Goal: Task Accomplishment & Management: Complete application form

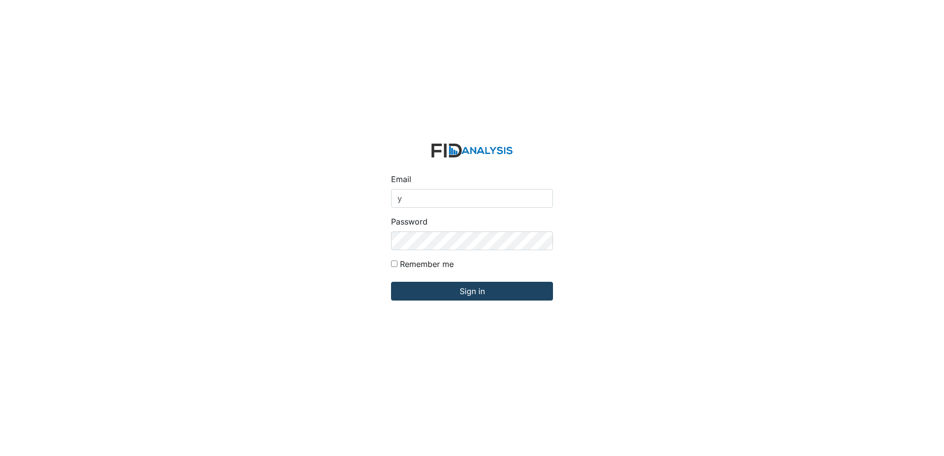
type input "[EMAIL_ADDRESS][DOMAIN_NAME]"
click at [449, 289] on input "Sign in" at bounding box center [472, 291] width 162 height 19
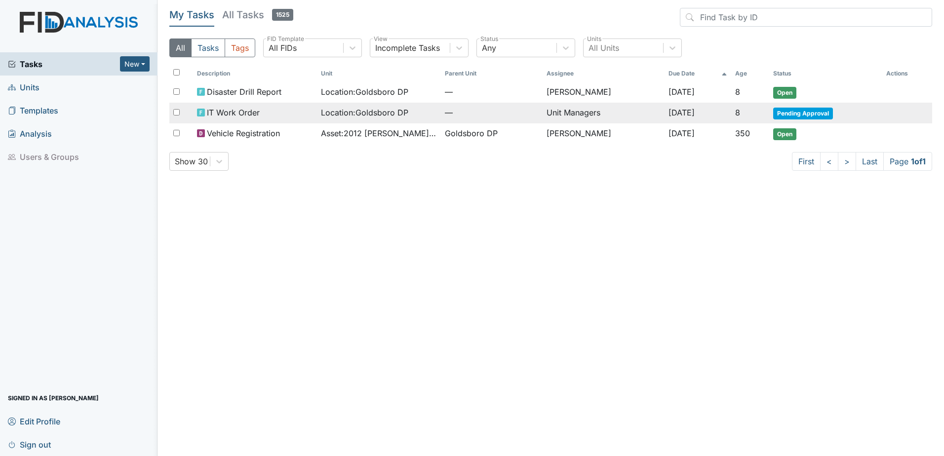
click at [795, 116] on span "Pending Approval" at bounding box center [803, 114] width 60 height 12
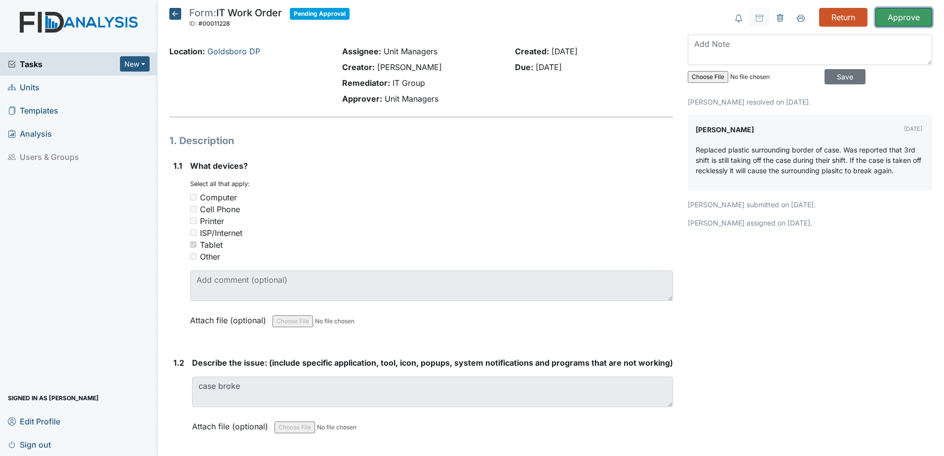
click at [901, 17] on input "Approve" at bounding box center [904, 17] width 57 height 19
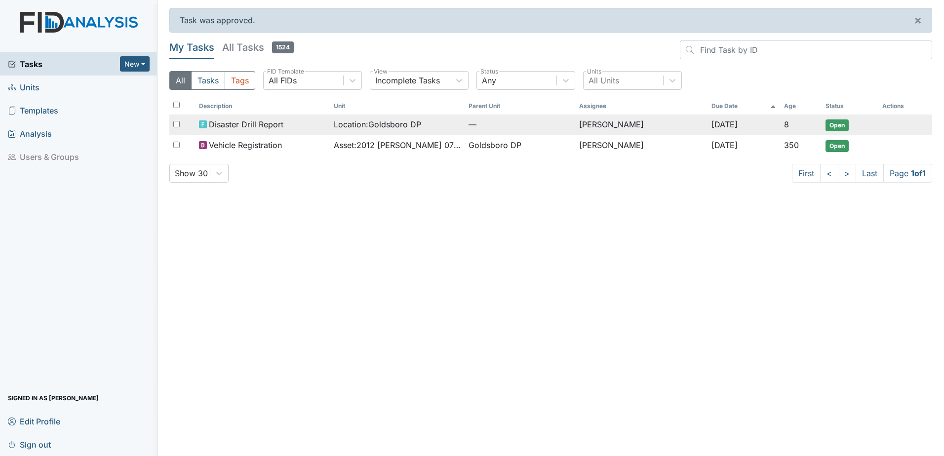
click at [839, 126] on span "Open" at bounding box center [837, 126] width 23 height 12
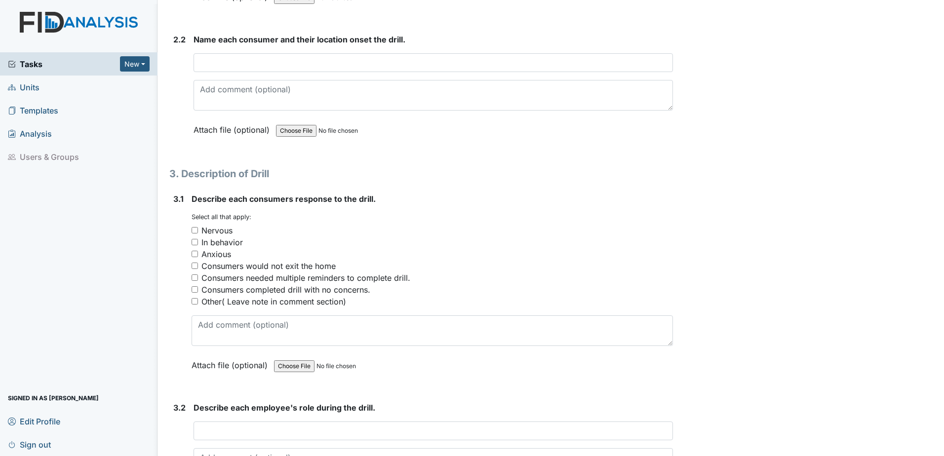
scroll to position [938, 0]
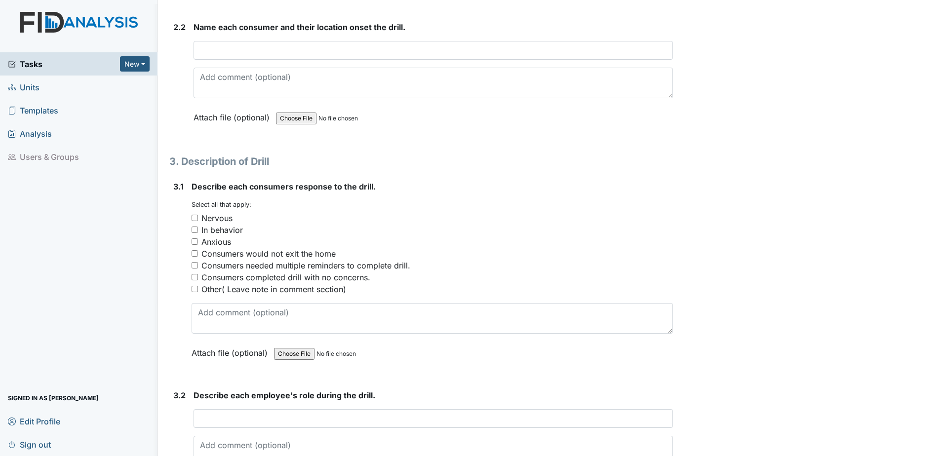
click at [193, 278] on input "Consumers completed drill with no concerns." at bounding box center [195, 277] width 6 height 6
checkbox input "true"
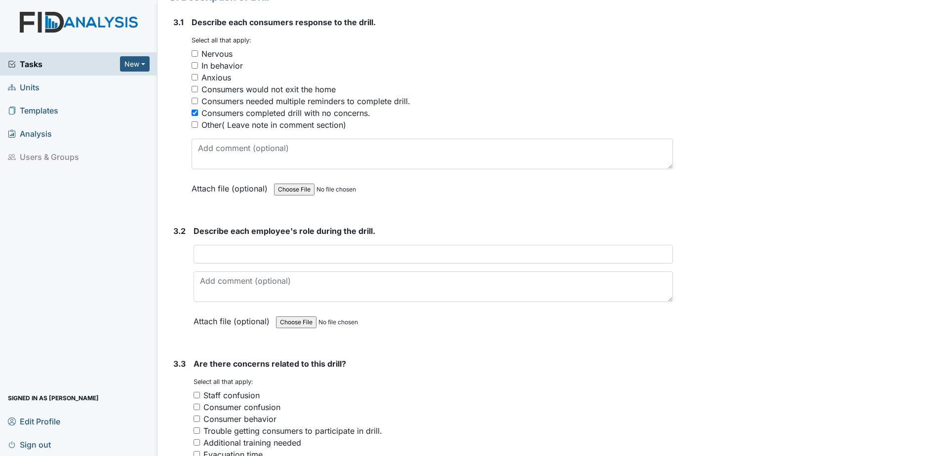
scroll to position [1111, 0]
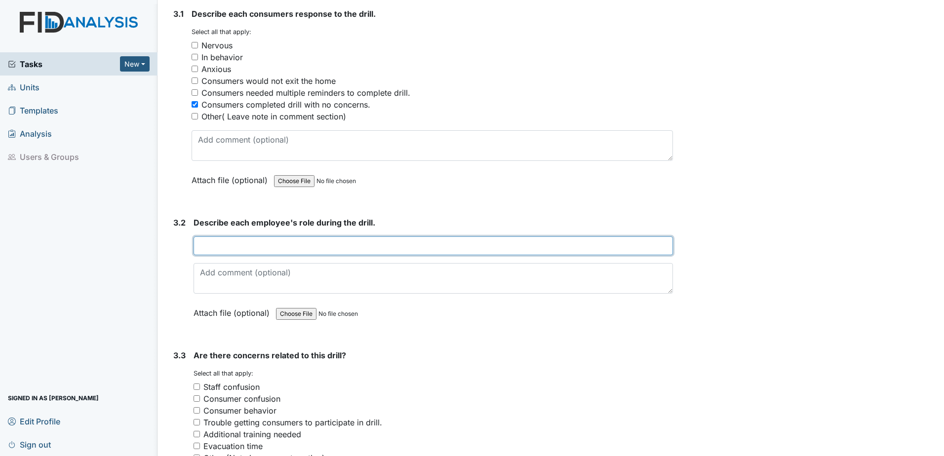
click at [210, 250] on input "text" at bounding box center [434, 246] width 480 height 19
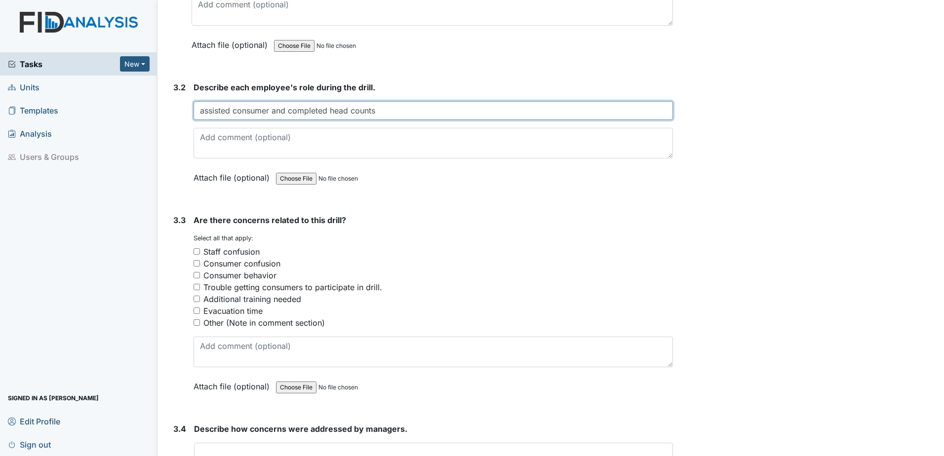
scroll to position [1247, 0]
type input "assisted consumer and completed head counts"
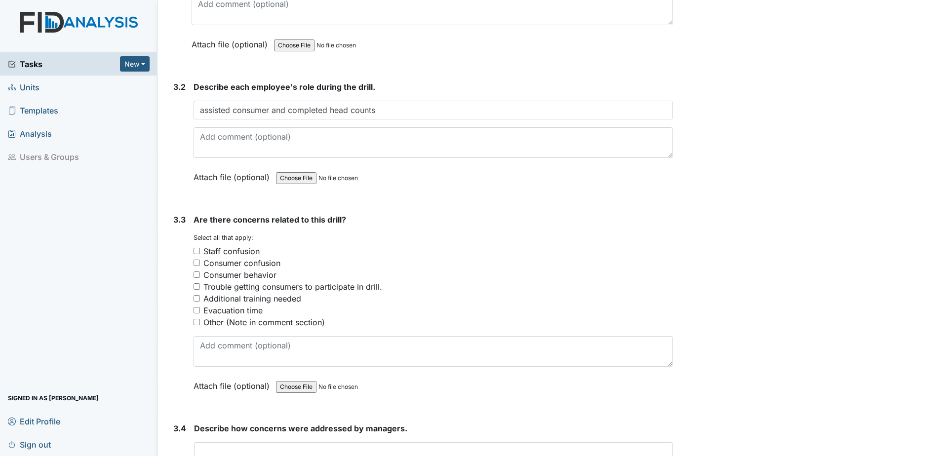
click at [197, 323] on input "Other (Note in comment section)" at bounding box center [197, 322] width 6 height 6
checkbox input "true"
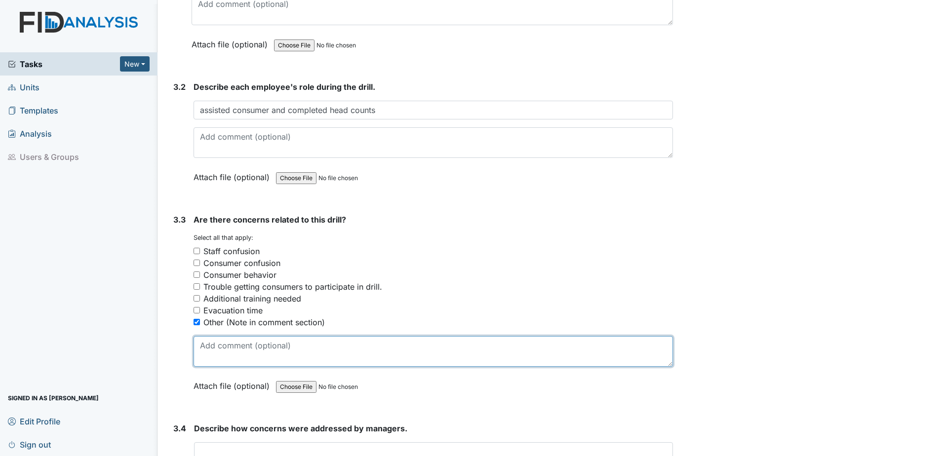
click at [204, 344] on textarea at bounding box center [434, 351] width 480 height 31
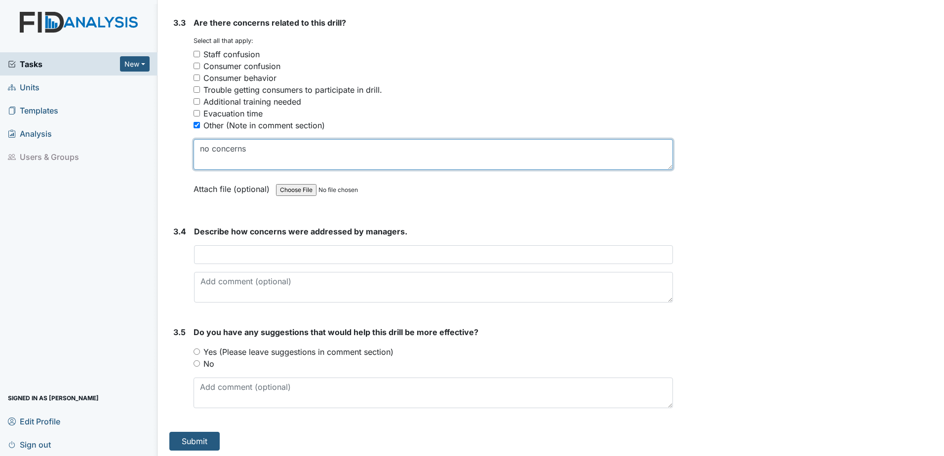
scroll to position [1445, 0]
type textarea "no concerns"
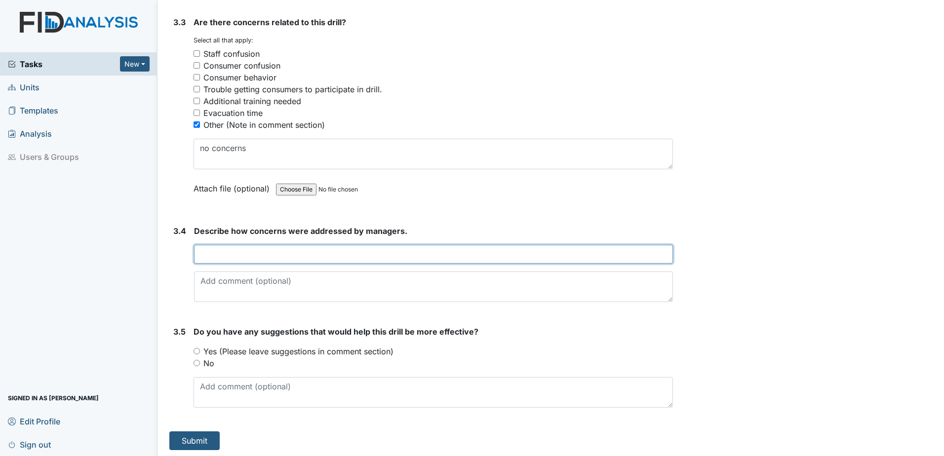
click at [198, 256] on input "text" at bounding box center [433, 254] width 479 height 19
type input "no concerns to address at this time"
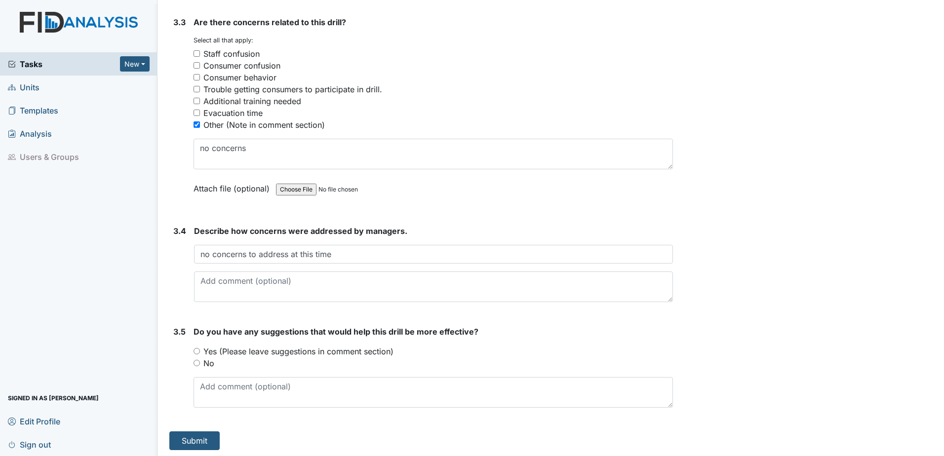
click at [198, 362] on input "No" at bounding box center [197, 363] width 6 height 6
radio input "true"
click at [204, 440] on button "Submit" at bounding box center [194, 439] width 50 height 19
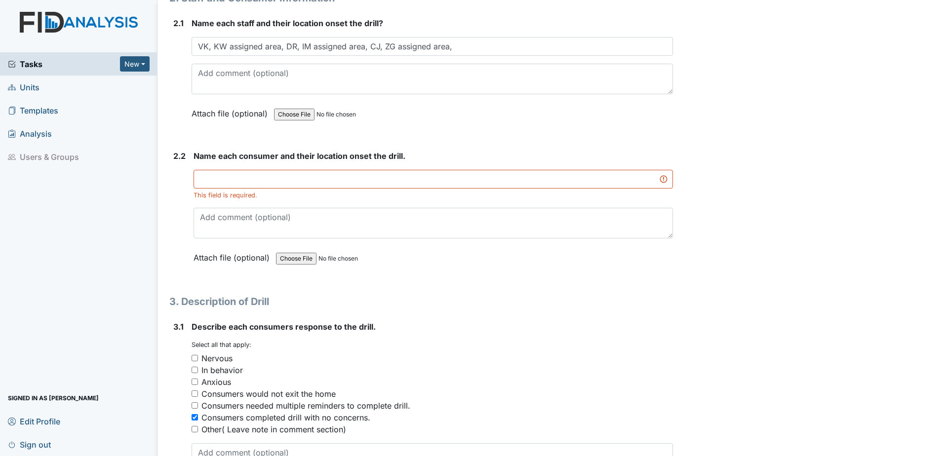
scroll to position [804, 0]
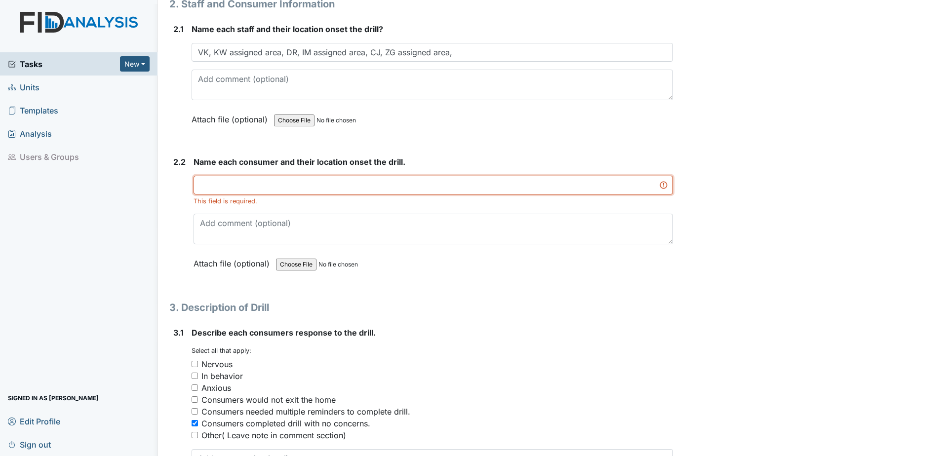
click at [208, 187] on input "text" at bounding box center [434, 185] width 480 height 19
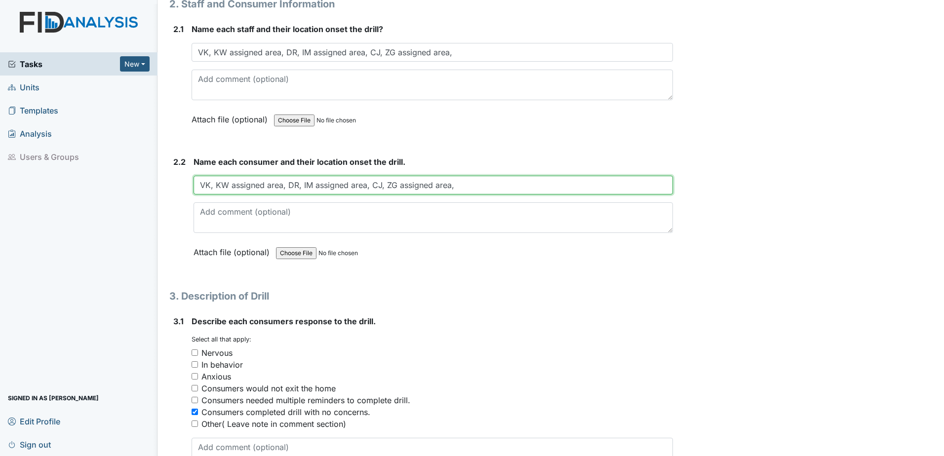
click at [464, 187] on input "VK, KW assigned area, DR, IM assigned area, CJ, ZG assigned area," at bounding box center [434, 185] width 480 height 19
type input "V"
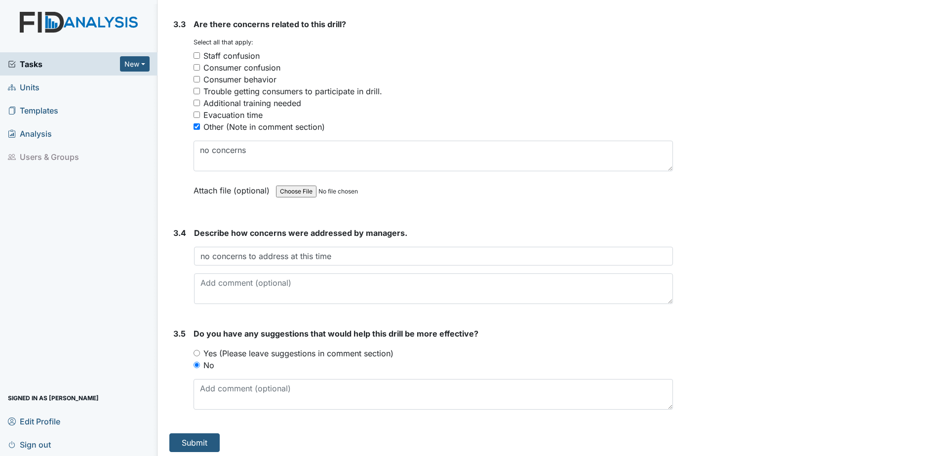
scroll to position [1447, 0]
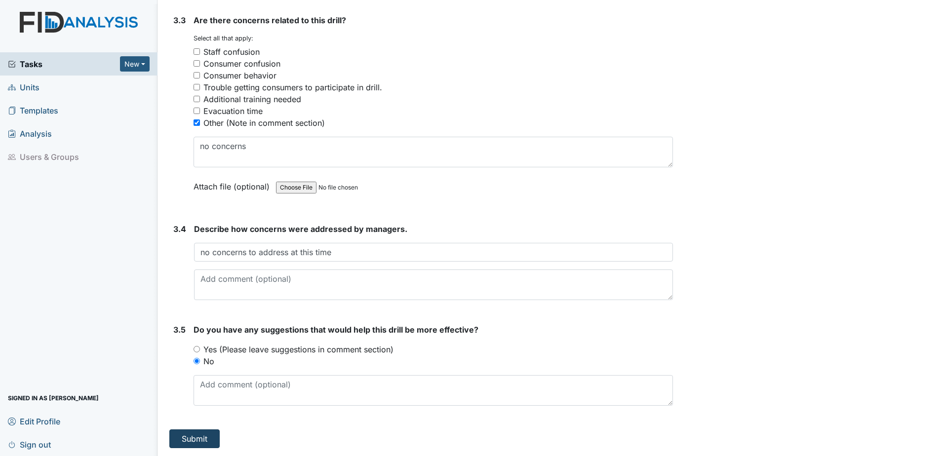
type input "RJ, CF, TC assisted area of the day program Wm St LM, GW, RC, JS, RB and DW ass…"
click at [194, 439] on button "Submit" at bounding box center [194, 439] width 50 height 19
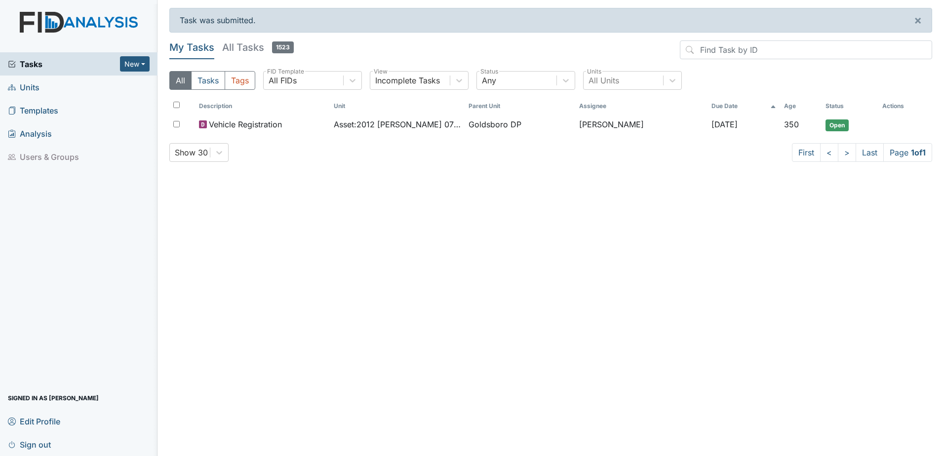
click at [29, 87] on span "Units" at bounding box center [24, 87] width 32 height 15
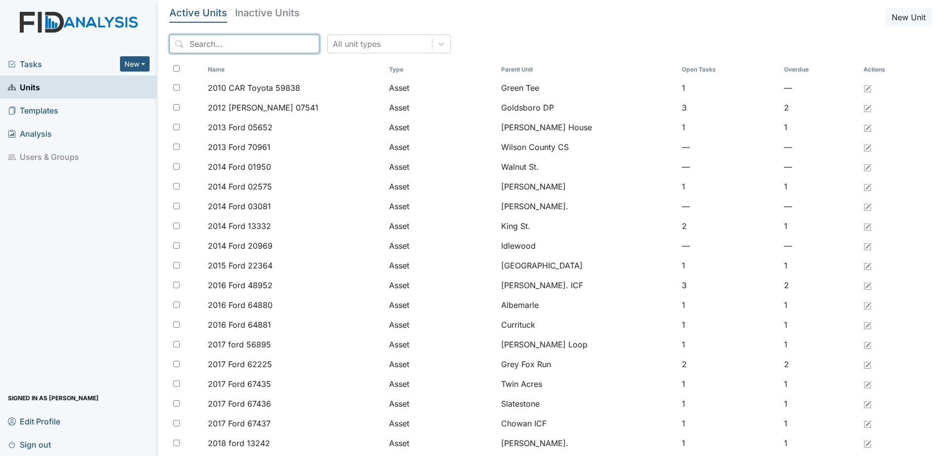
click at [212, 43] on input "search" at bounding box center [244, 44] width 150 height 19
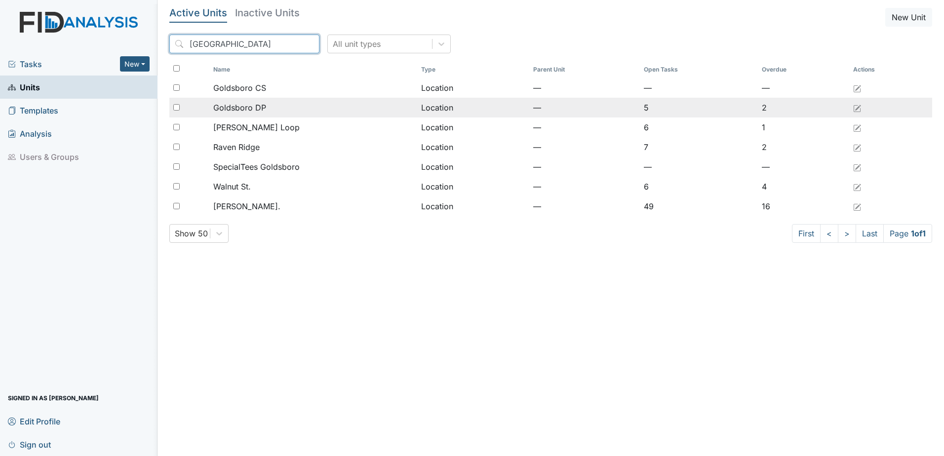
type input "[GEOGRAPHIC_DATA]"
click at [173, 107] on input "checkbox" at bounding box center [176, 107] width 6 height 6
checkbox input "true"
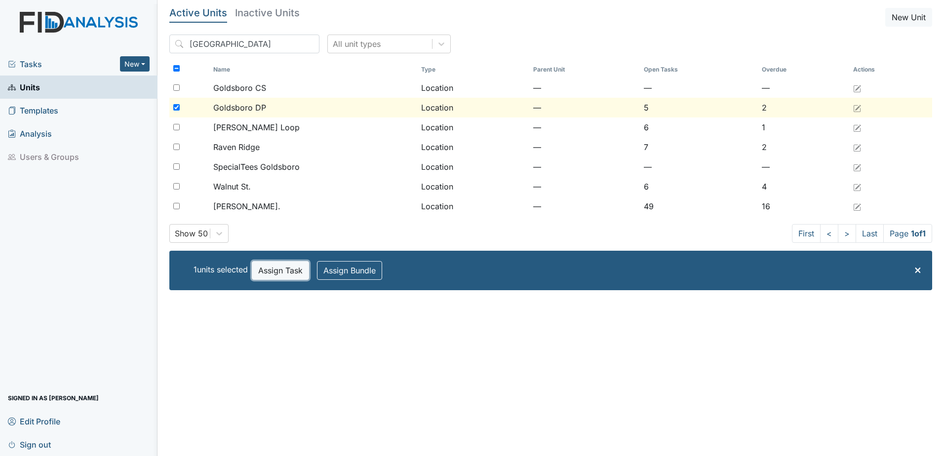
click at [276, 270] on button "Assign Task" at bounding box center [280, 270] width 57 height 19
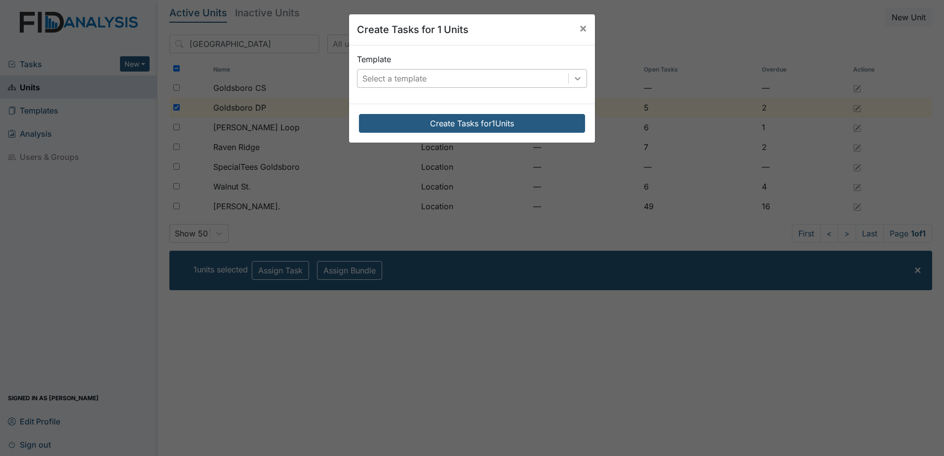
click at [575, 79] on icon at bounding box center [578, 78] width 6 height 3
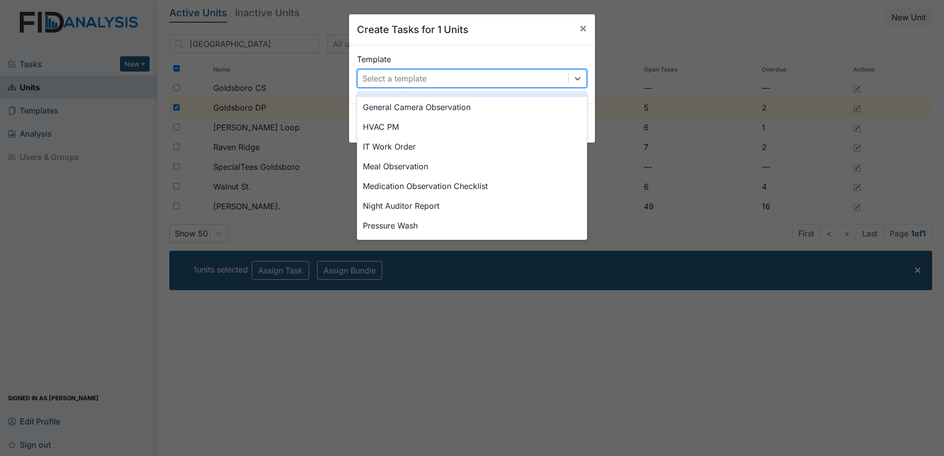
scroll to position [360, 0]
